Goal: Task Accomplishment & Management: Use online tool/utility

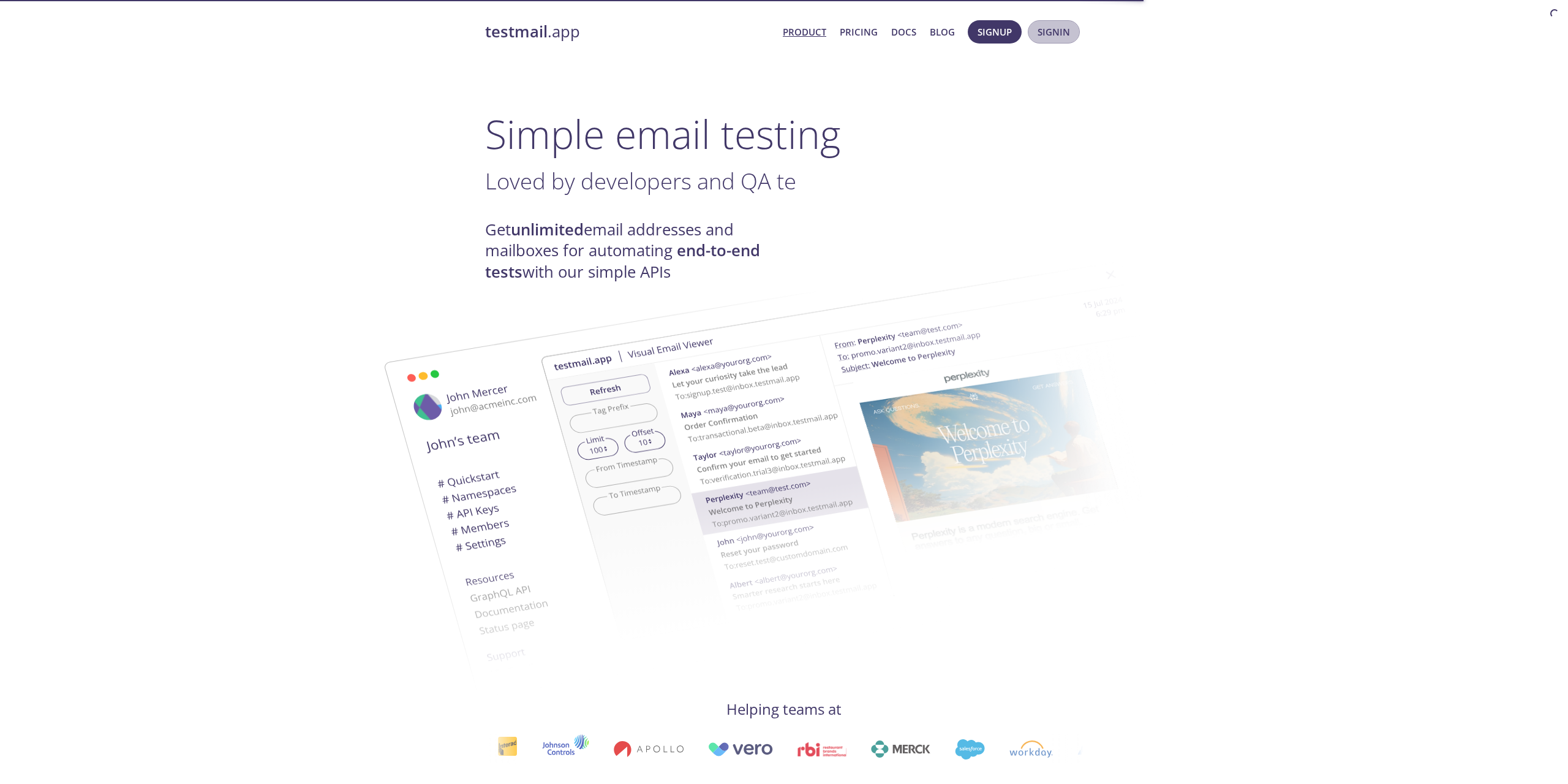
click at [1059, 34] on span "Signin" at bounding box center [1054, 32] width 33 height 16
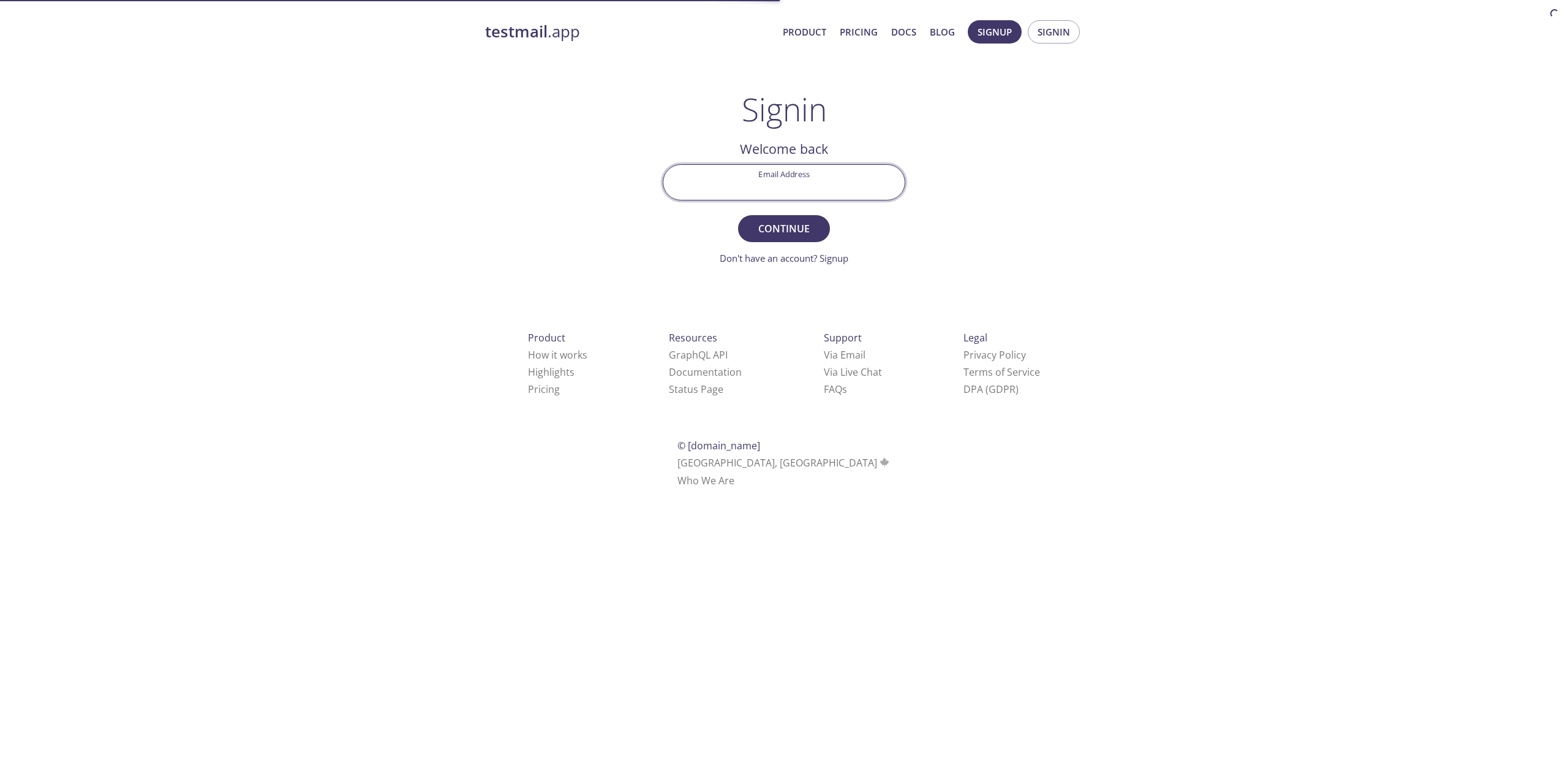
click at [781, 178] on input "Email Address" at bounding box center [784, 182] width 241 height 35
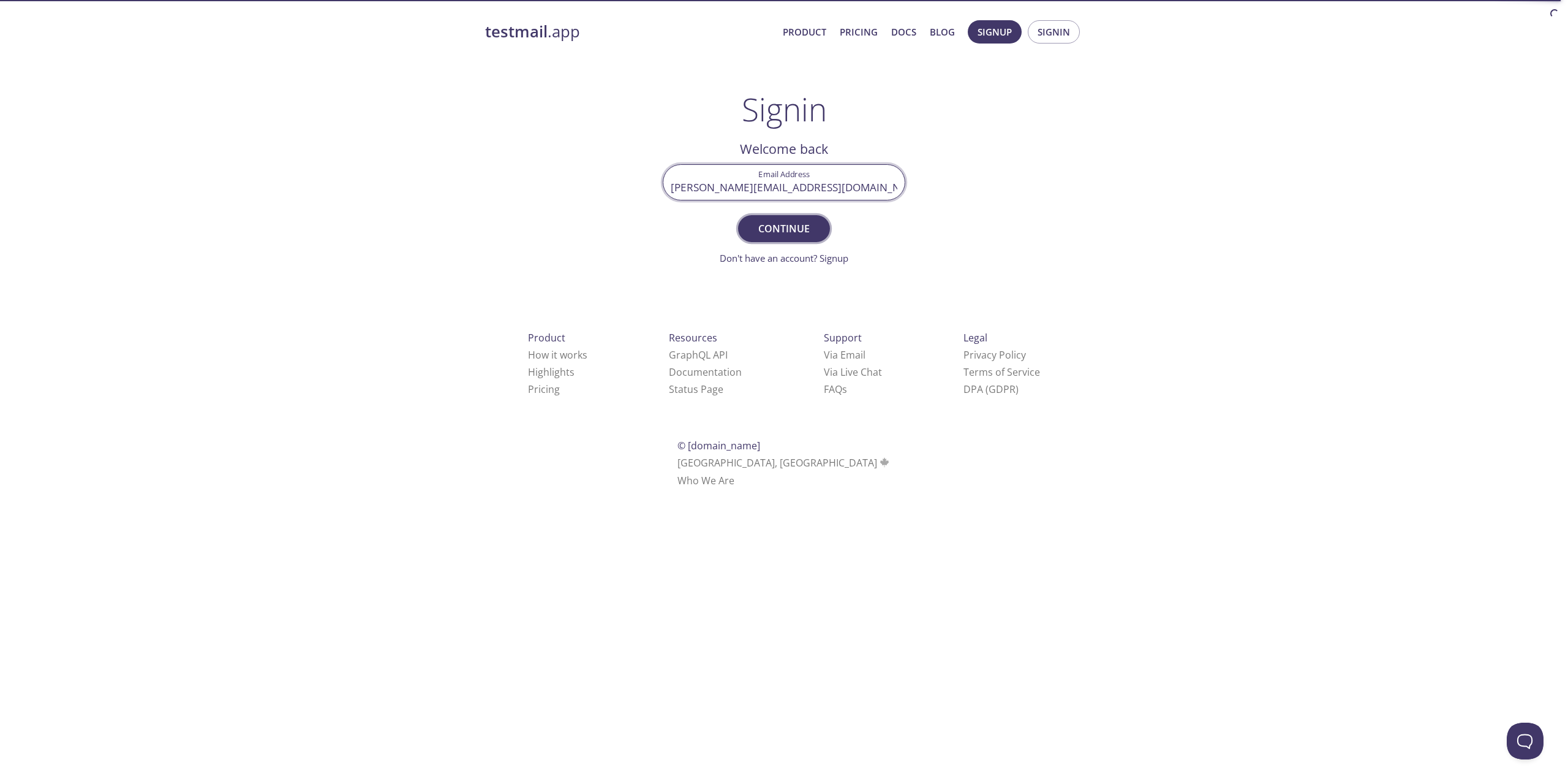
type input "[PERSON_NAME][EMAIL_ADDRESS][DOMAIN_NAME]"
click at [784, 231] on span "Continue" at bounding box center [784, 228] width 65 height 17
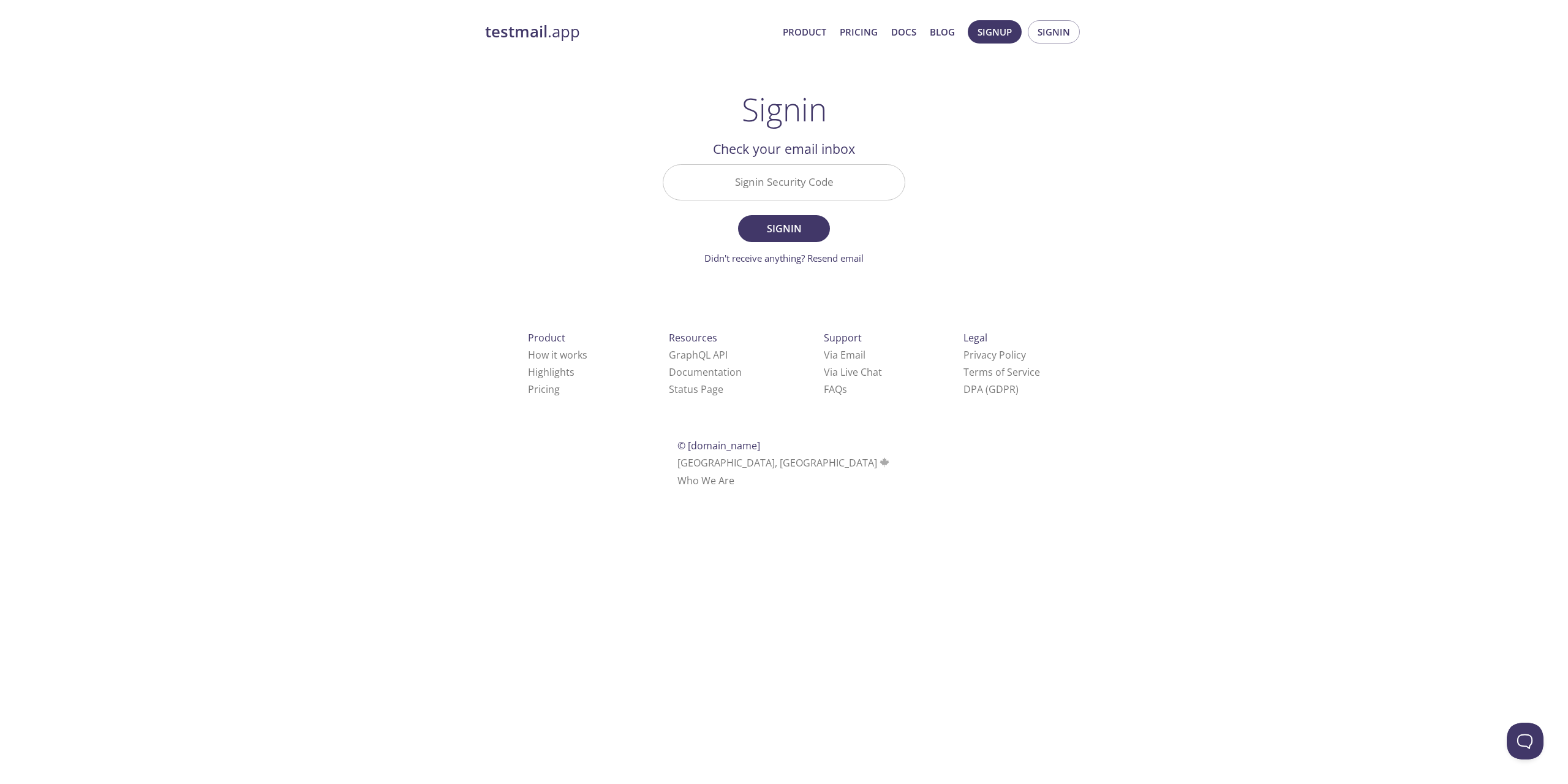
click at [803, 184] on input "Signin Security Code" at bounding box center [784, 182] width 241 height 35
paste input "WL77NKP"
type input "WL77NKP"
click at [795, 224] on span "Signin" at bounding box center [784, 228] width 65 height 17
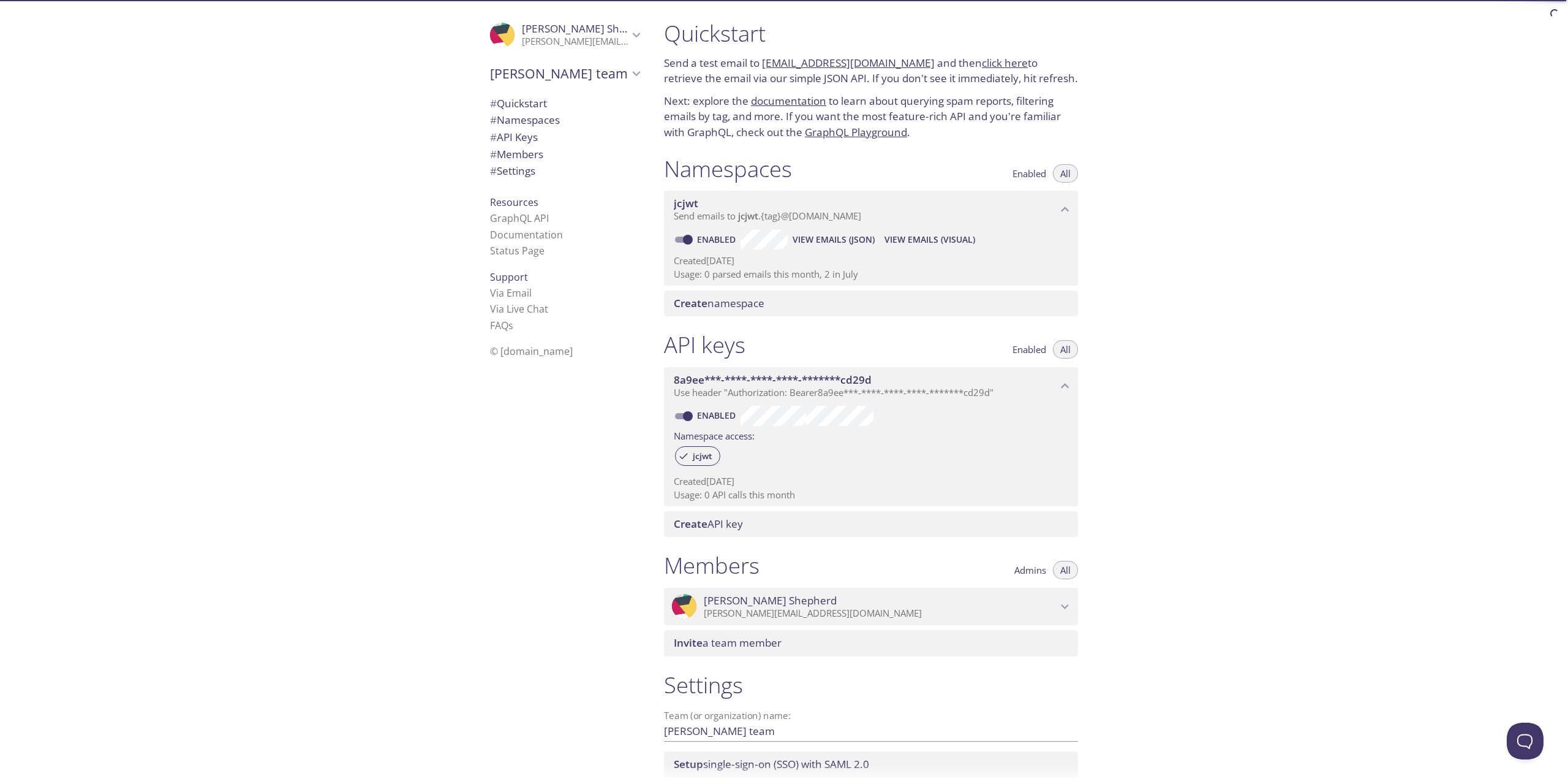
click at [843, 241] on span "View Emails (JSON)" at bounding box center [833, 239] width 82 height 14
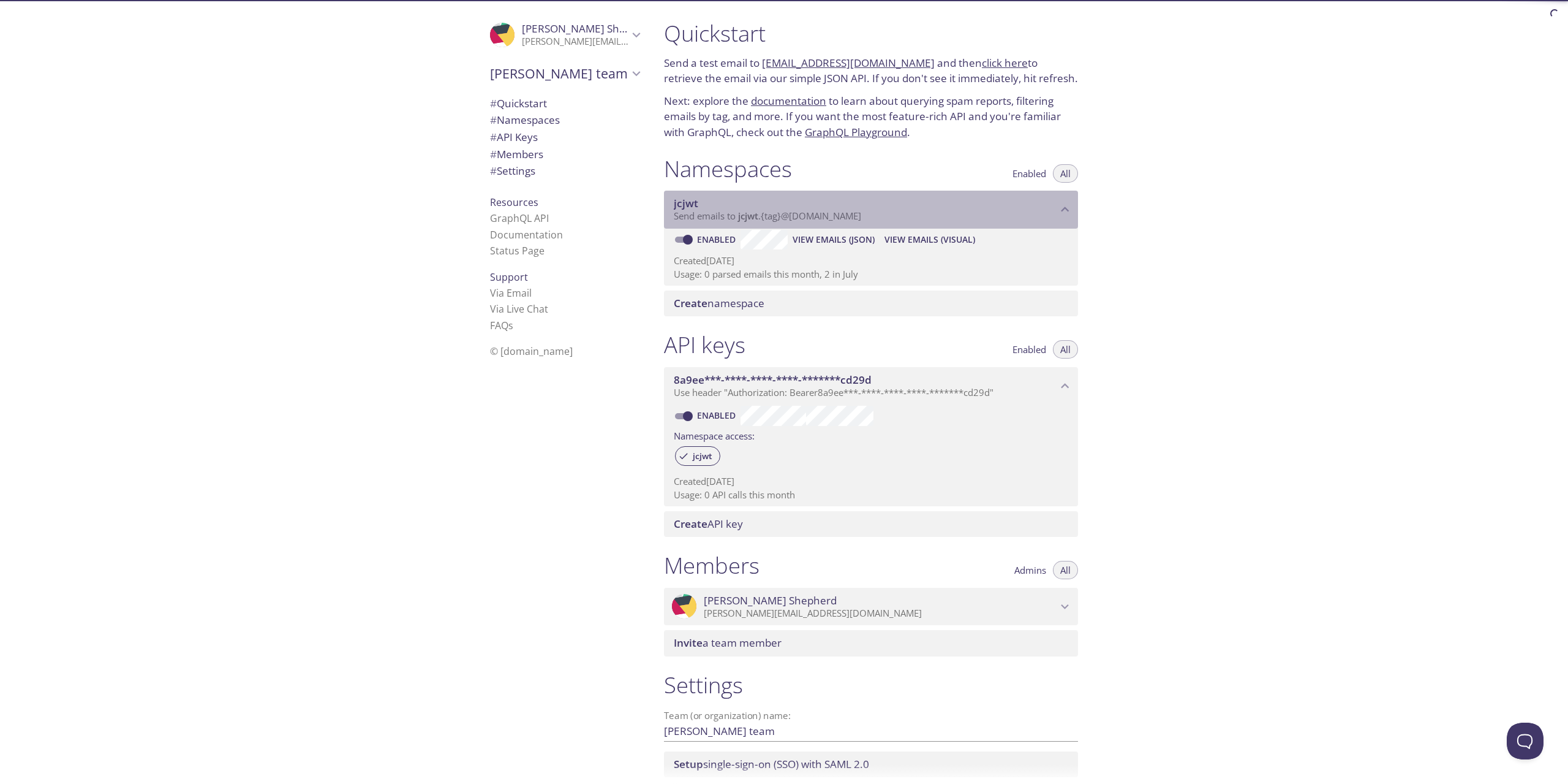
drag, startPoint x: 886, startPoint y: 216, endPoint x: 773, endPoint y: 218, distance: 113.0
click at [773, 218] on p "Send emails to jcjwt . {tag} @[DOMAIN_NAME]" at bounding box center [866, 216] width 384 height 12
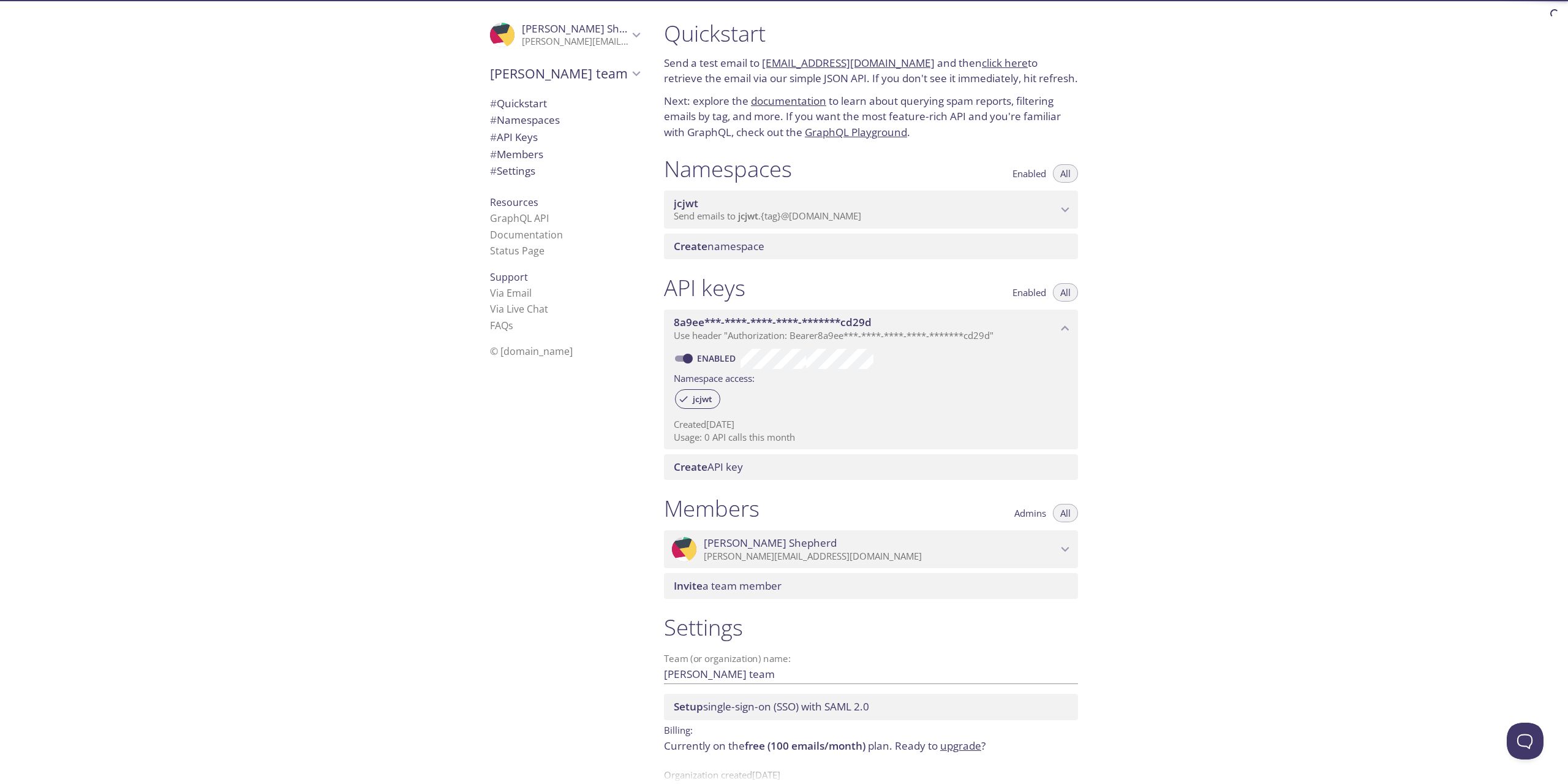
click at [776, 214] on span "Send emails to jcjwt . {tag} @[DOMAIN_NAME]" at bounding box center [768, 215] width 187 height 12
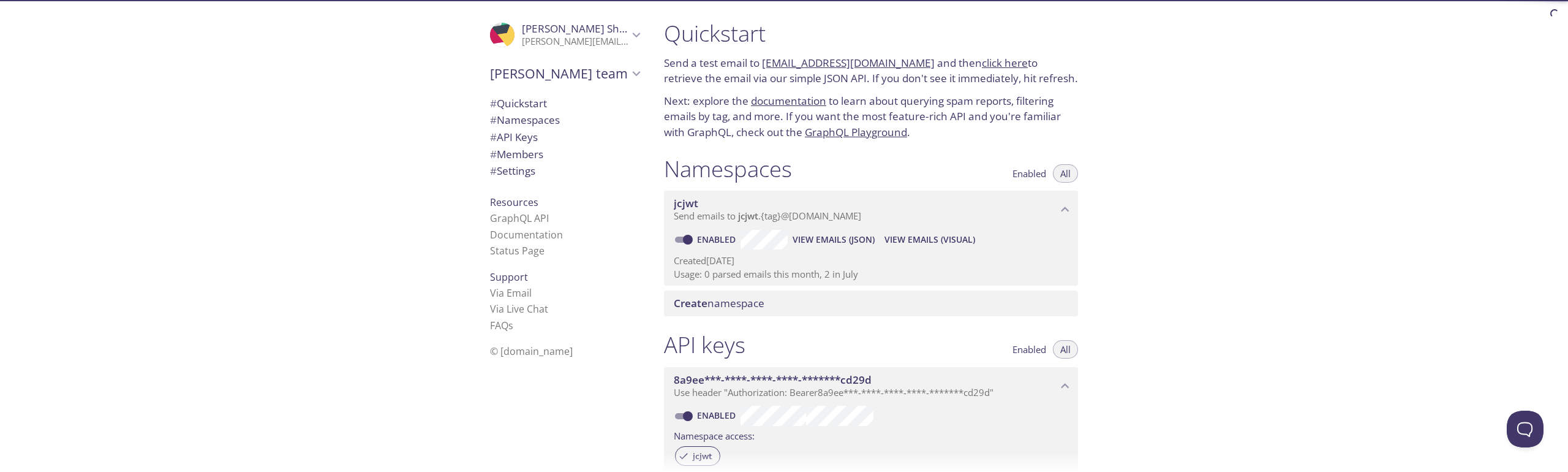
click at [750, 218] on span "jcjwt" at bounding box center [748, 215] width 20 height 12
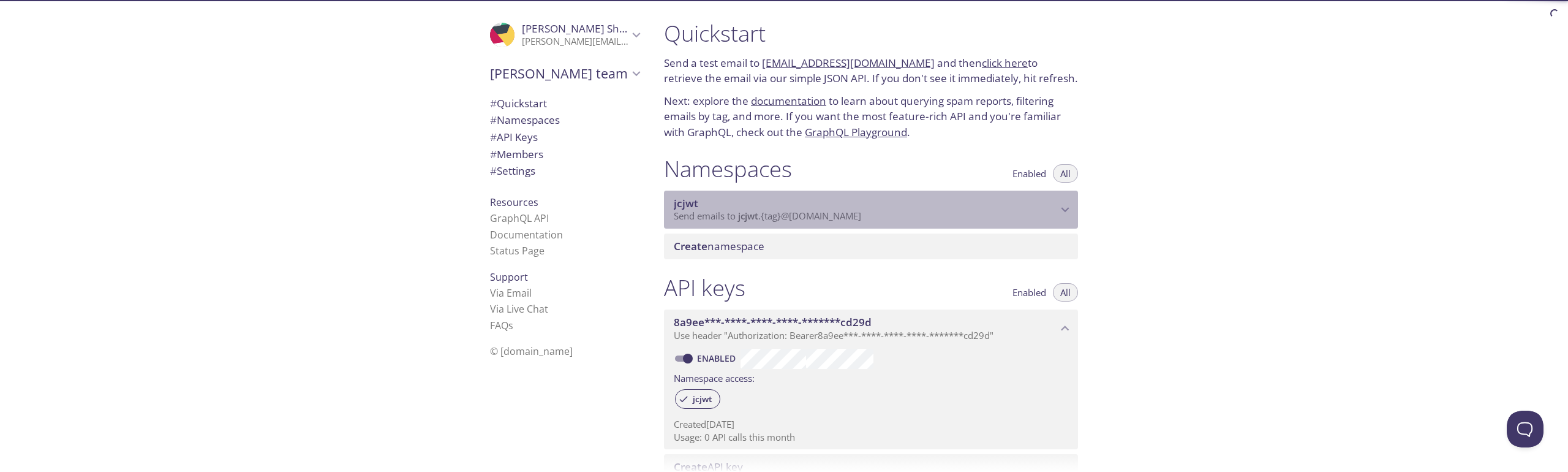
click at [750, 218] on span "jcjwt" at bounding box center [748, 215] width 20 height 12
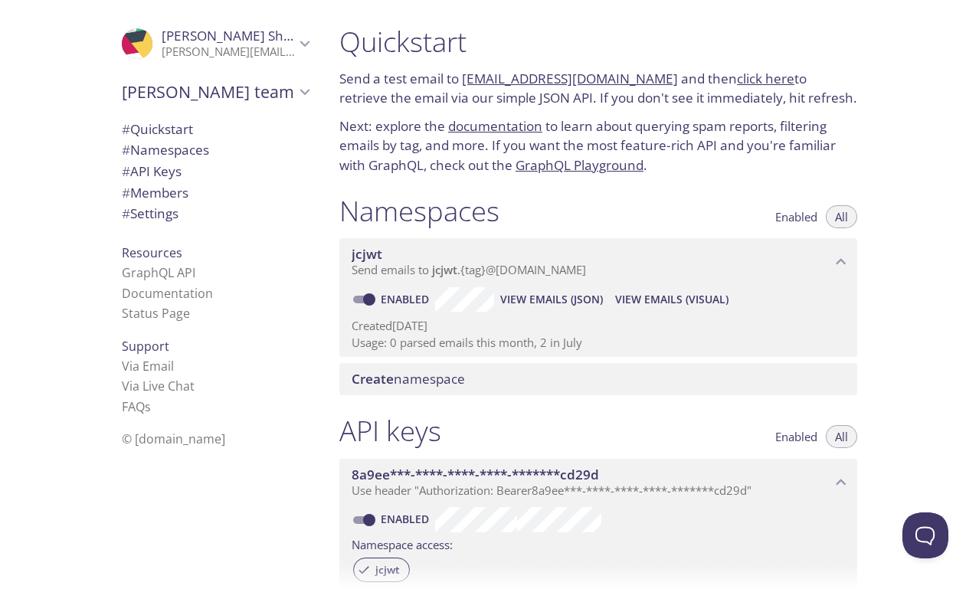
click at [546, 262] on span "jcjwt" at bounding box center [592, 254] width 480 height 17
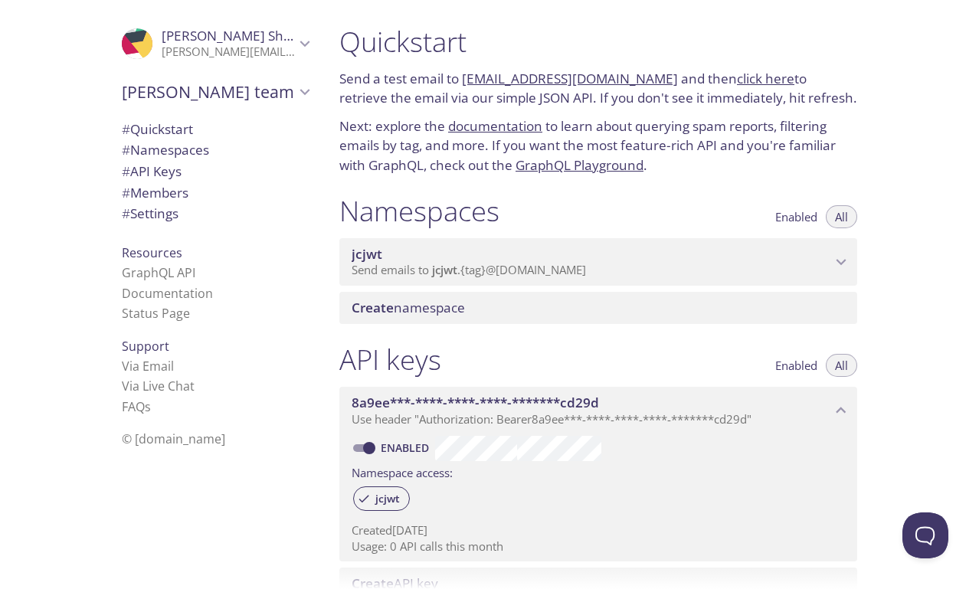
click at [545, 264] on span "Send emails to jcjwt . {tag} @[DOMAIN_NAME]" at bounding box center [469, 269] width 234 height 15
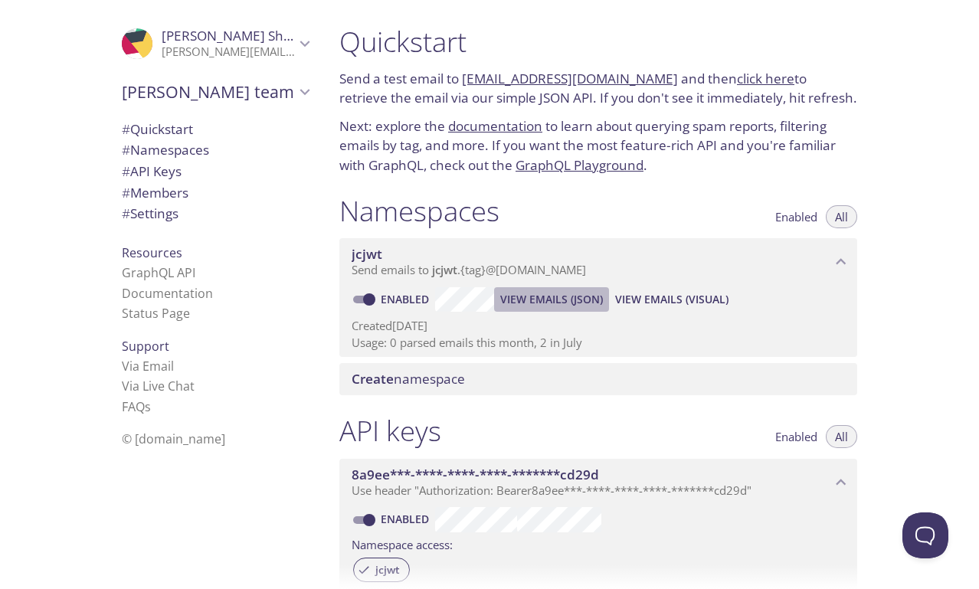
click at [538, 299] on span "View Emails (JSON)" at bounding box center [551, 299] width 103 height 18
